Goal: Find specific page/section: Find specific page/section

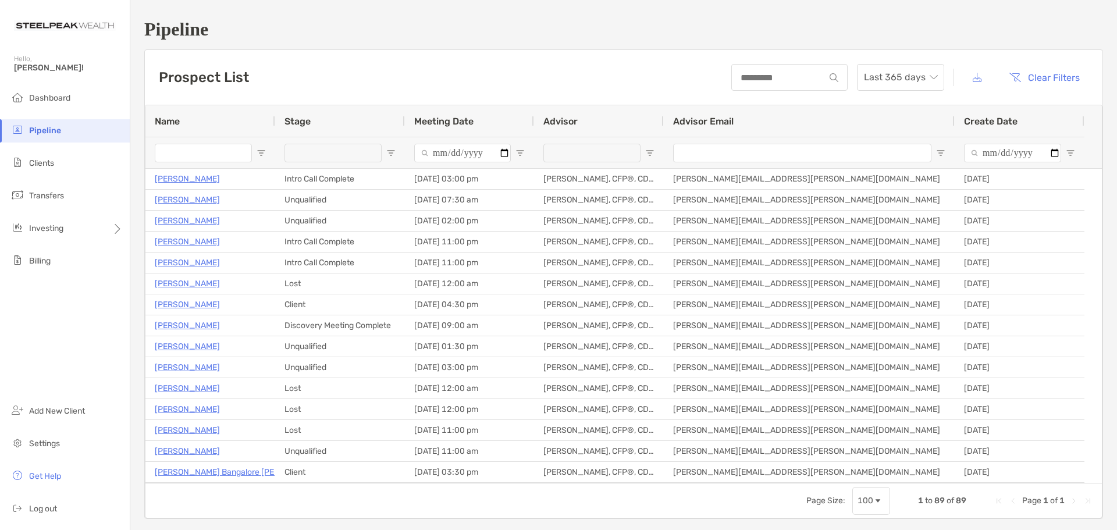
click at [233, 148] on input "Name Filter Input" at bounding box center [203, 153] width 97 height 19
type input "*"
click at [64, 170] on li "Clients" at bounding box center [65, 163] width 130 height 23
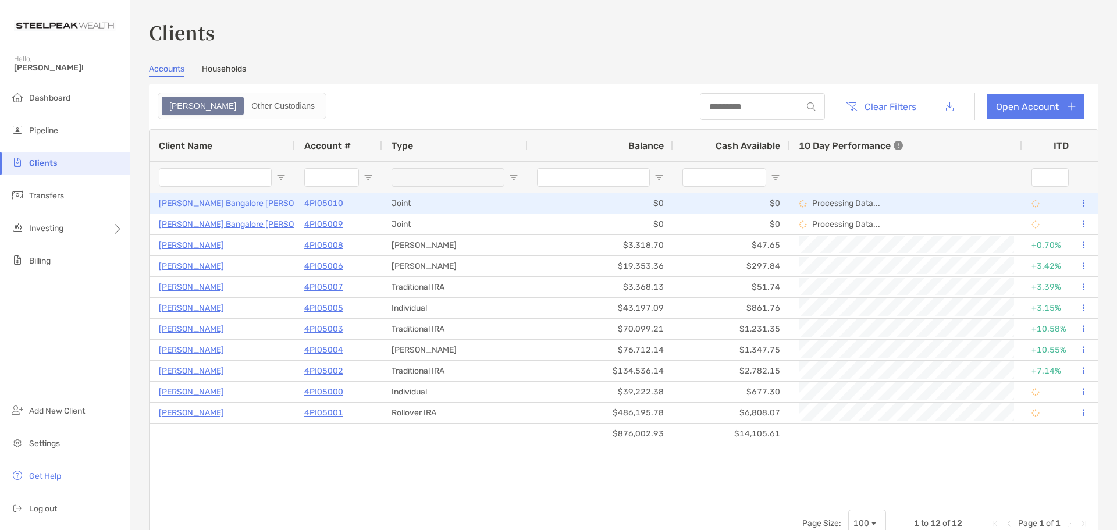
click at [1078, 207] on button at bounding box center [1083, 204] width 10 height 12
click at [223, 202] on p "[PERSON_NAME] Bangalore [PERSON_NAME]" at bounding box center [245, 203] width 172 height 15
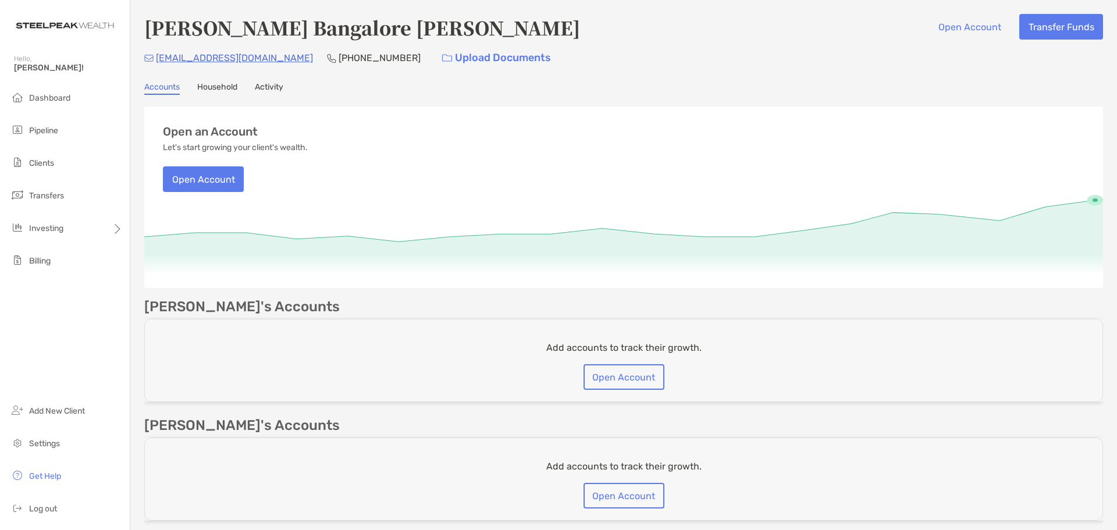
click at [219, 88] on link "Household" at bounding box center [217, 88] width 40 height 13
